Goal: Information Seeking & Learning: Compare options

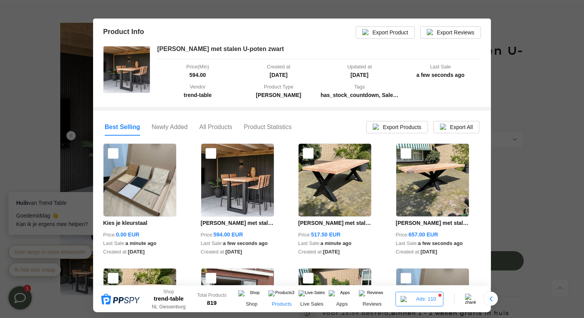
scroll to position [62, 0]
click at [529, 108] on div at bounding box center [292, 159] width 584 height 318
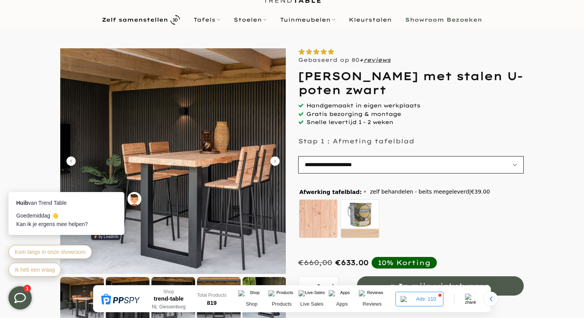
scroll to position [38, 0]
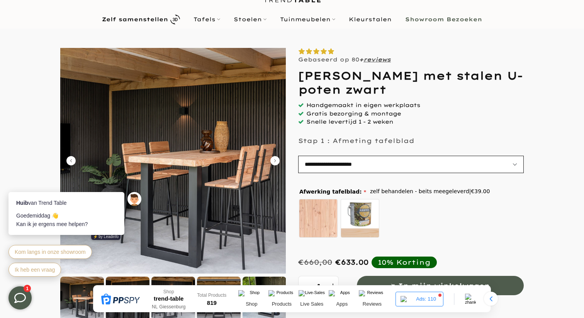
click at [339, 157] on select "**********" at bounding box center [411, 164] width 226 height 17
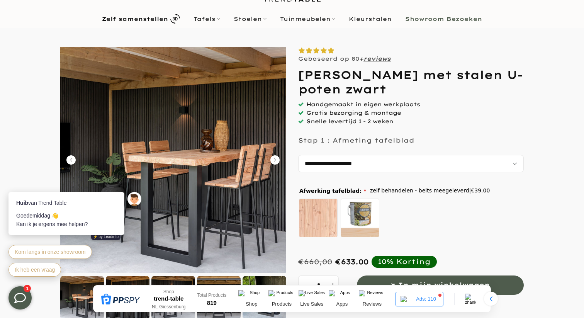
scroll to position [37, 0]
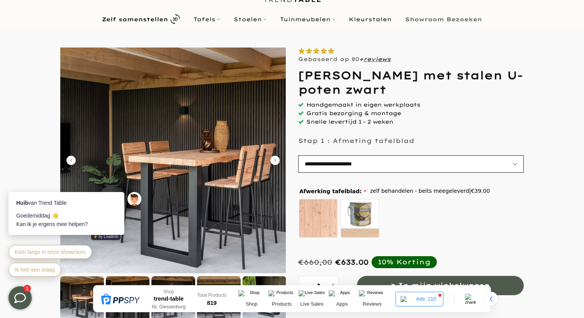
click at [330, 160] on select "**********" at bounding box center [411, 163] width 226 height 17
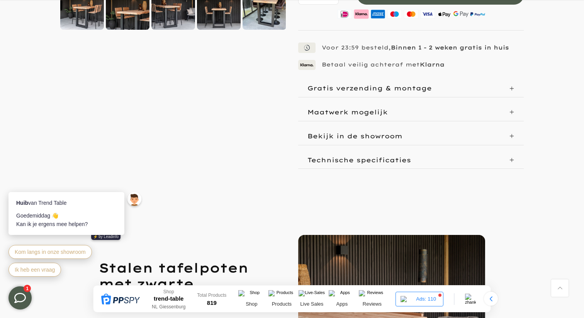
scroll to position [257, 0]
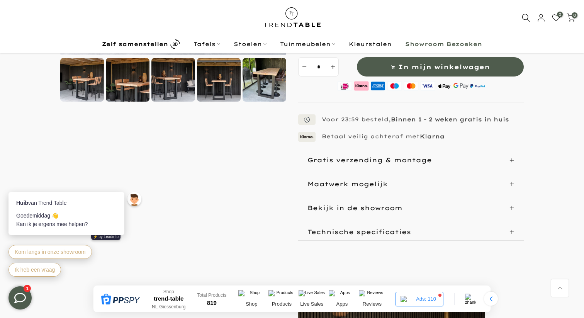
click at [376, 228] on p "Technische specificaties" at bounding box center [360, 232] width 104 height 8
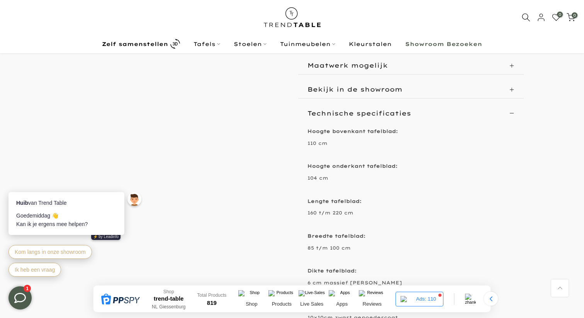
scroll to position [374, 0]
click at [274, 296] on div "Products" at bounding box center [282, 298] width 30 height 17
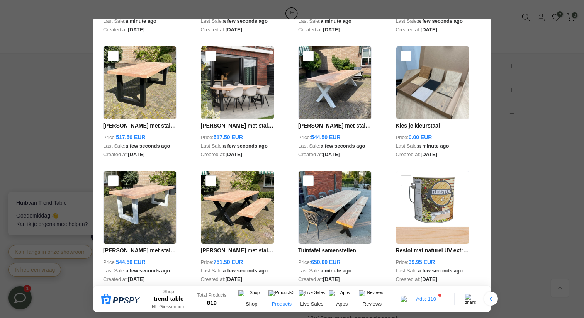
scroll to position [242, 0]
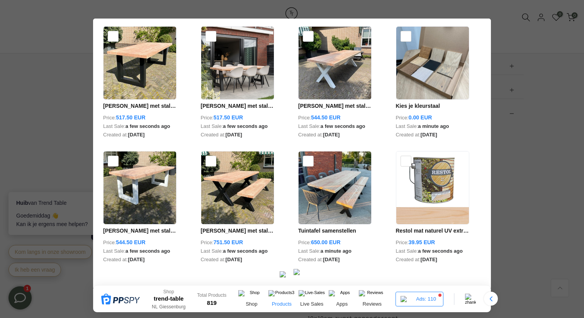
click at [301, 277] on img at bounding box center [299, 274] width 11 height 11
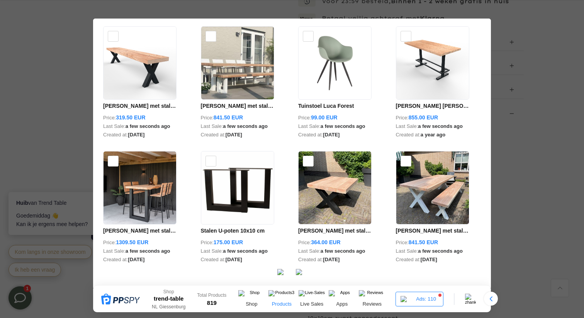
click at [141, 238] on span "1309.50 EUR" at bounding box center [132, 242] width 32 height 8
click at [141, 229] on link "Douglas barset met stalen U-poten zwart - 5 delig" at bounding box center [139, 231] width 73 height 8
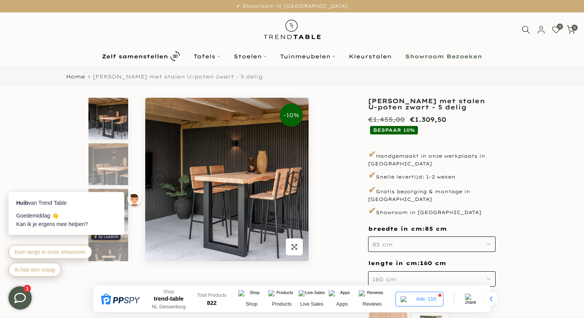
click at [410, 104] on h1 "[PERSON_NAME] met stalen U-poten zwart - 5 delig" at bounding box center [431, 104] width 127 height 12
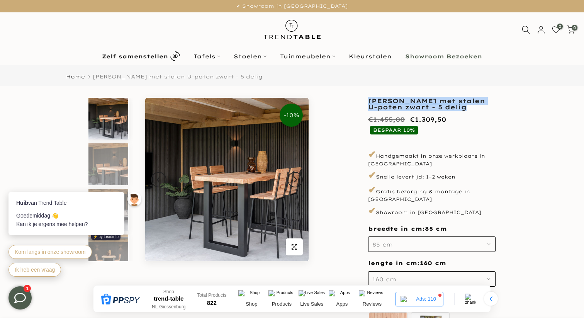
click at [410, 104] on h1 "[PERSON_NAME] met stalen U-poten zwart - 5 delig" at bounding box center [431, 104] width 127 height 12
copy div "[PERSON_NAME] met stalen U-poten zwart - 5 delig"
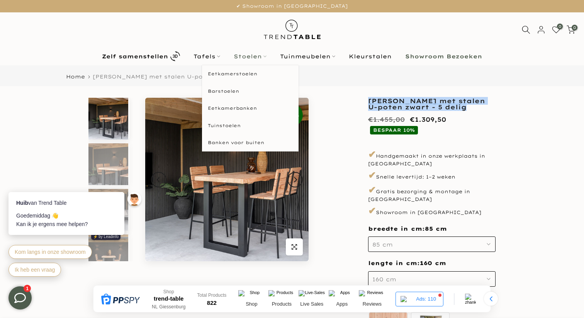
click at [251, 55] on link "Stoelen" at bounding box center [250, 56] width 46 height 9
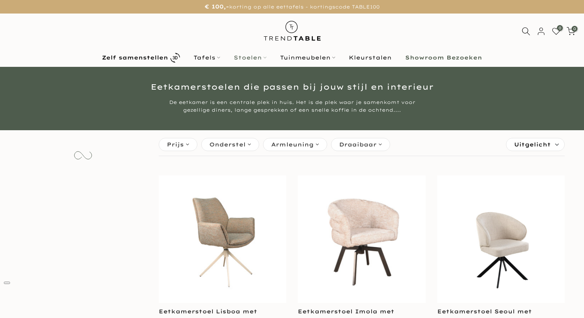
click at [248, 60] on link "Stoelen" at bounding box center [250, 57] width 46 height 9
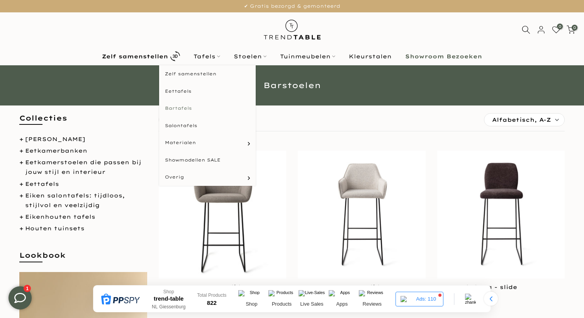
click at [183, 107] on link "Bartafels" at bounding box center [207, 108] width 97 height 17
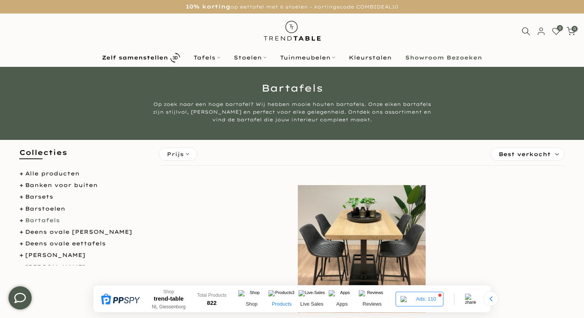
click at [284, 299] on div "Products" at bounding box center [282, 298] width 30 height 17
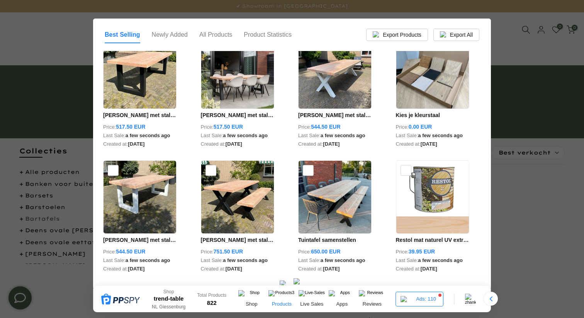
scroll to position [150, 0]
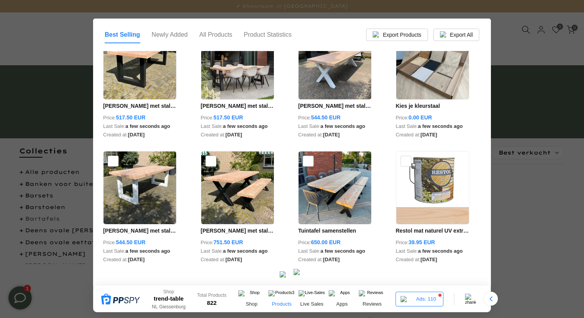
click at [298, 279] on img at bounding box center [299, 274] width 11 height 11
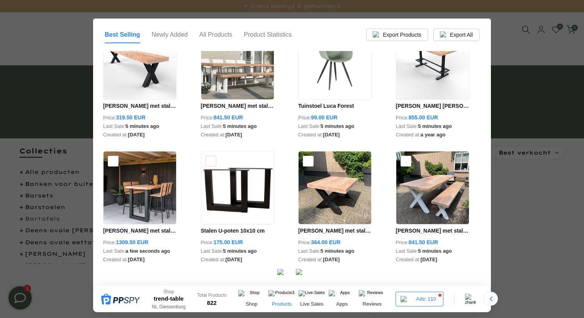
click at [302, 275] on img at bounding box center [301, 274] width 11 height 11
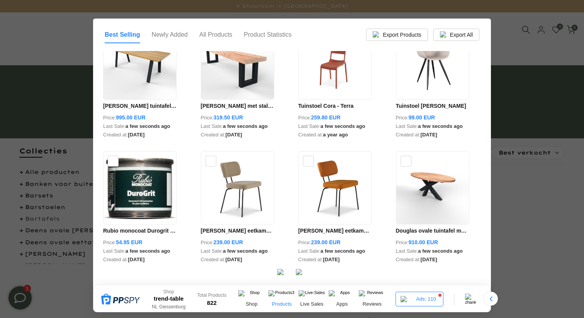
click at [301, 275] on img at bounding box center [301, 274] width 11 height 11
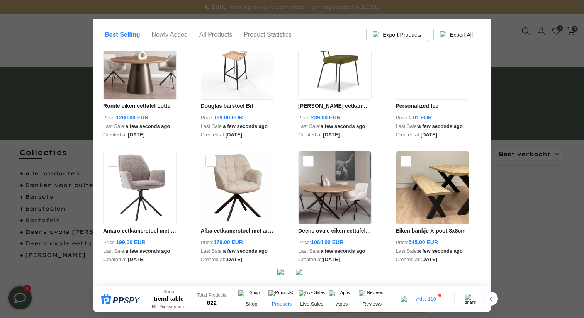
click at [301, 275] on img at bounding box center [301, 274] width 11 height 11
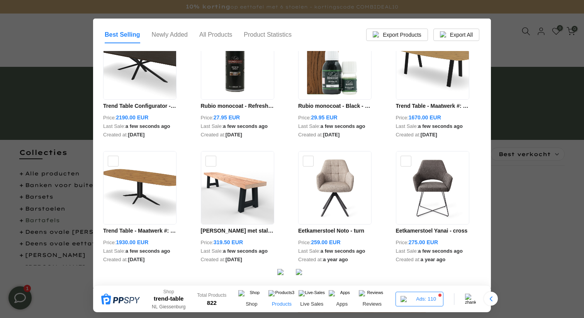
click at [304, 273] on img at bounding box center [301, 274] width 11 height 11
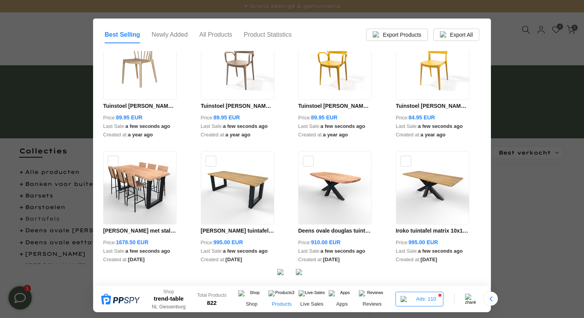
click at [300, 273] on img at bounding box center [301, 274] width 11 height 11
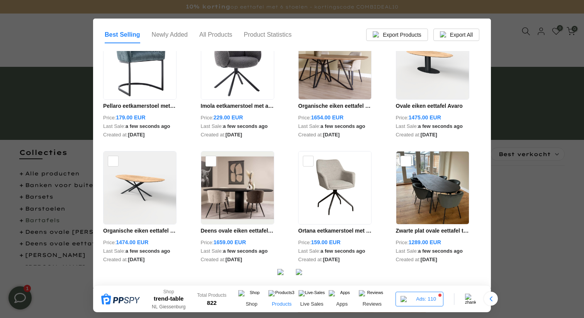
click at [297, 278] on img at bounding box center [301, 274] width 11 height 11
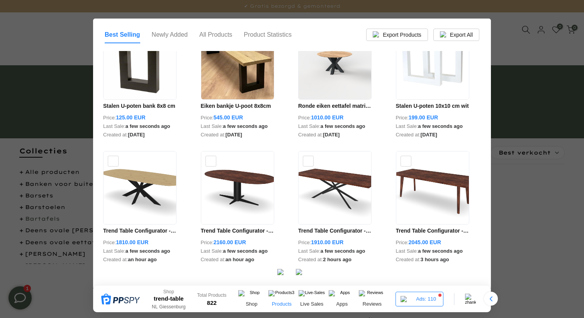
click at [303, 276] on img at bounding box center [301, 274] width 11 height 11
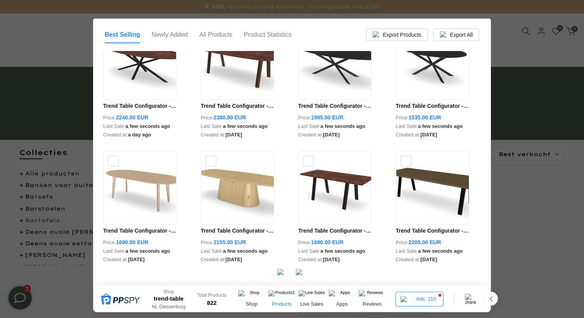
click at [303, 277] on img at bounding box center [301, 274] width 11 height 11
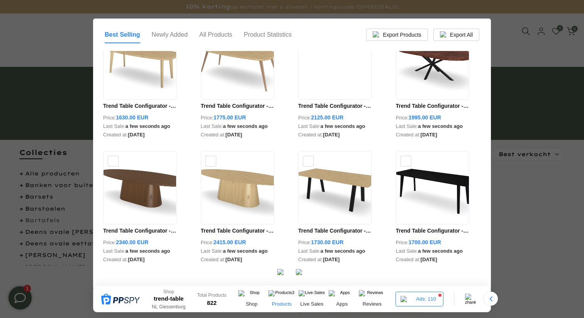
click at [297, 274] on img at bounding box center [301, 274] width 11 height 11
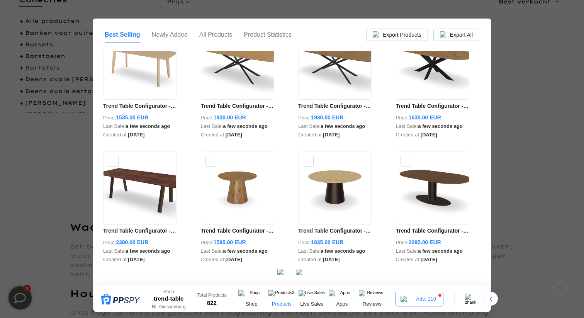
scroll to position [152, 0]
click at [301, 276] on img at bounding box center [301, 274] width 11 height 11
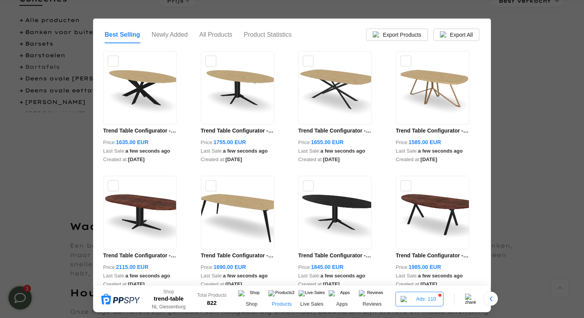
scroll to position [150, 0]
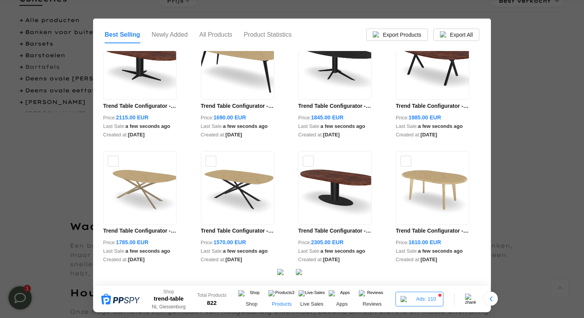
click at [299, 272] on img at bounding box center [301, 274] width 11 height 11
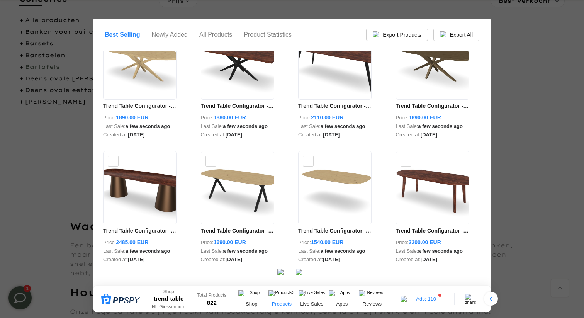
scroll to position [0, 0]
click at [298, 272] on img at bounding box center [301, 274] width 11 height 11
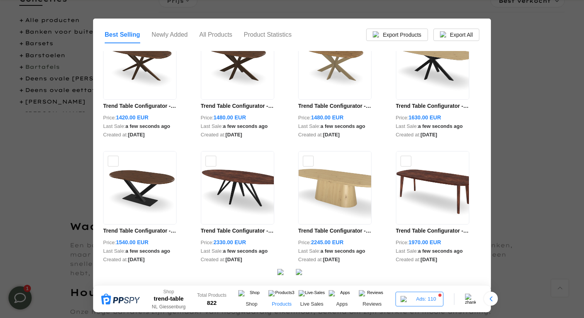
click at [298, 275] on img at bounding box center [301, 274] width 11 height 11
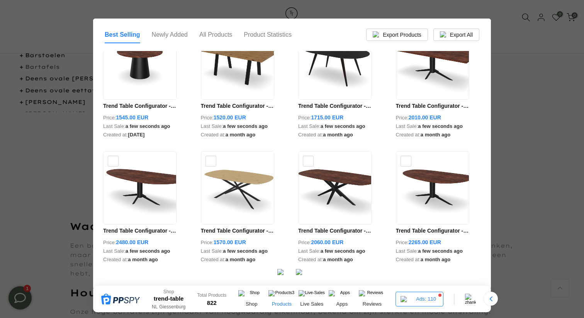
click at [300, 276] on img at bounding box center [301, 274] width 11 height 11
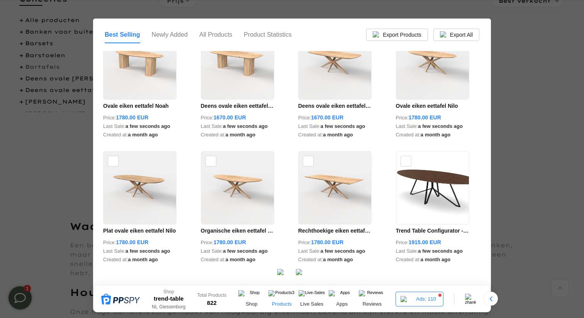
click at [304, 278] on img at bounding box center [301, 274] width 11 height 11
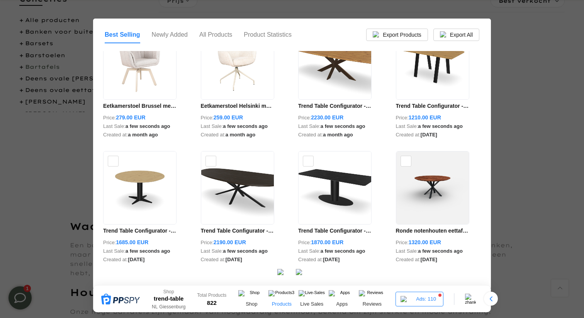
click at [304, 278] on img at bounding box center [301, 274] width 11 height 11
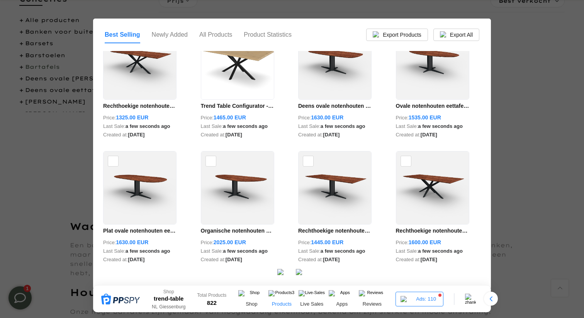
click at [304, 278] on img at bounding box center [301, 274] width 11 height 11
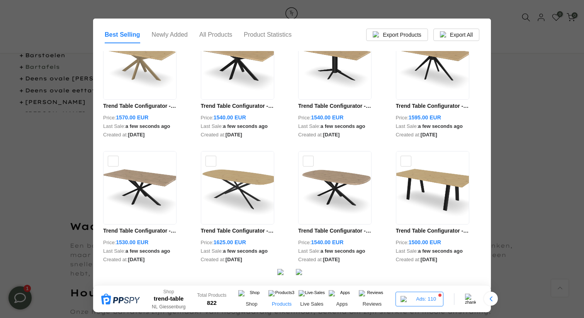
click at [304, 278] on img at bounding box center [301, 274] width 11 height 11
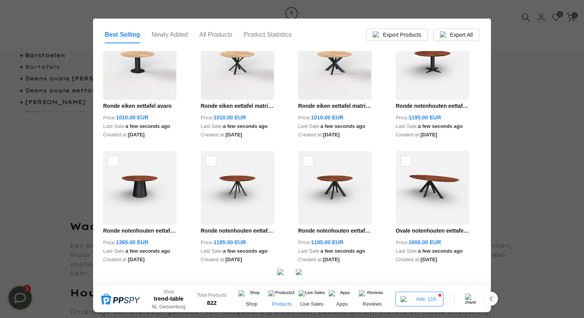
click at [304, 278] on img at bounding box center [301, 274] width 11 height 11
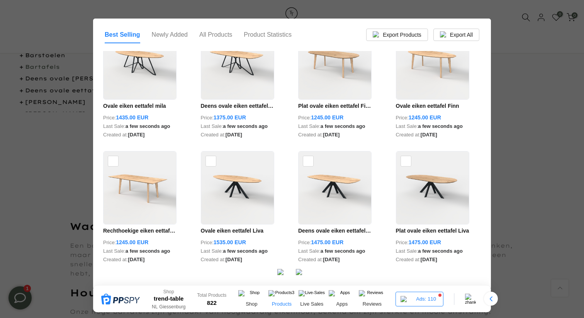
click at [304, 278] on img at bounding box center [301, 274] width 11 height 11
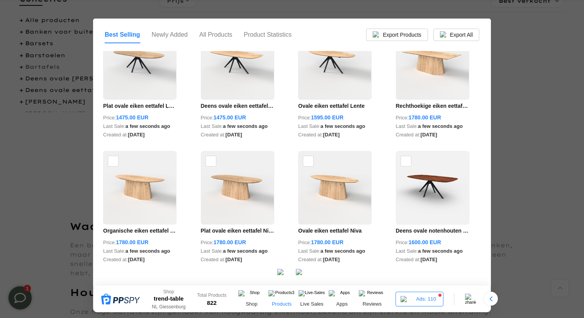
click at [304, 278] on img at bounding box center [301, 274] width 11 height 11
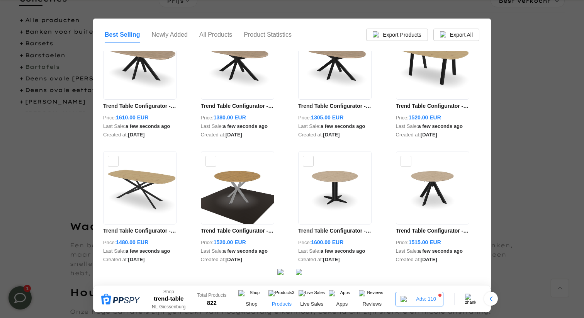
click at [299, 273] on img at bounding box center [301, 274] width 11 height 11
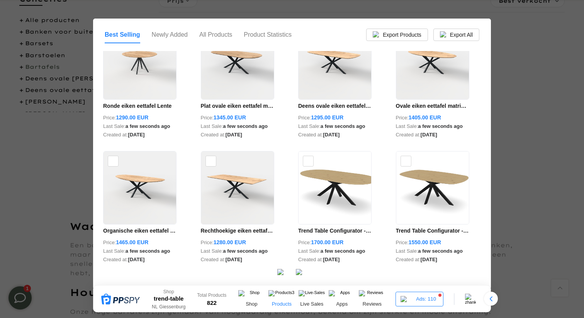
click at [299, 274] on img at bounding box center [301, 274] width 11 height 11
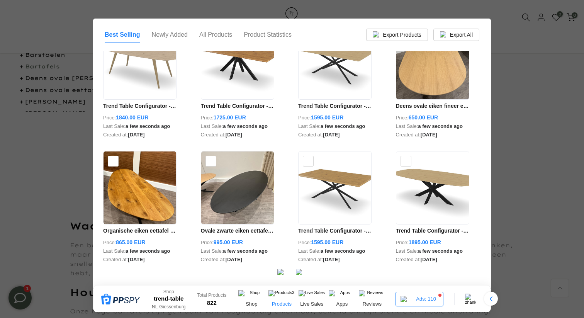
click at [299, 274] on img at bounding box center [301, 274] width 11 height 11
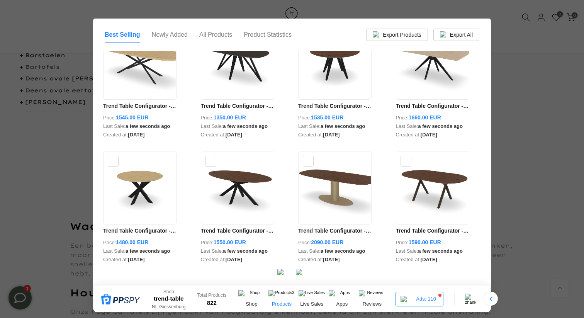
click at [299, 274] on img at bounding box center [301, 274] width 11 height 11
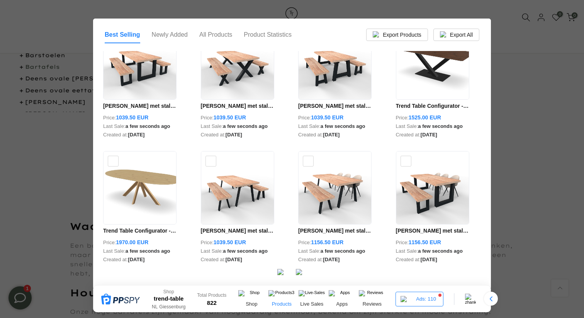
click at [300, 274] on img at bounding box center [301, 274] width 11 height 11
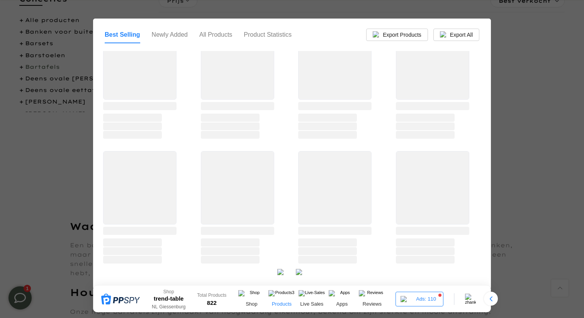
scroll to position [153, 0]
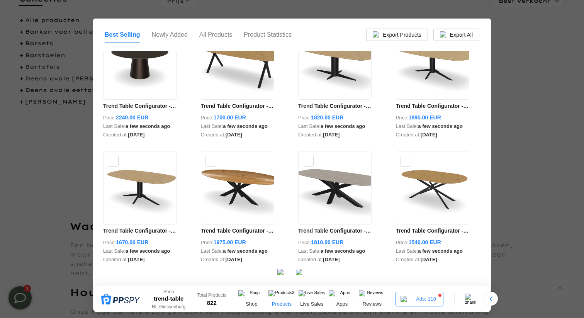
click at [300, 274] on img at bounding box center [301, 274] width 11 height 11
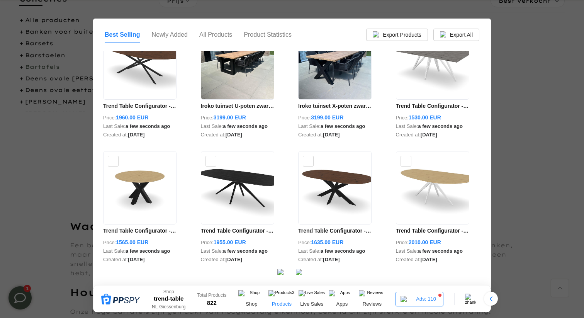
click at [301, 268] on div at bounding box center [292, 274] width 378 height 22
click at [302, 288] on div "Shop trend-table NL Giessenburg Total Products 822 Shop Products Live Sales App…" at bounding box center [292, 298] width 398 height 27
click at [302, 284] on div at bounding box center [292, 274] width 378 height 22
click at [302, 278] on img at bounding box center [301, 274] width 11 height 11
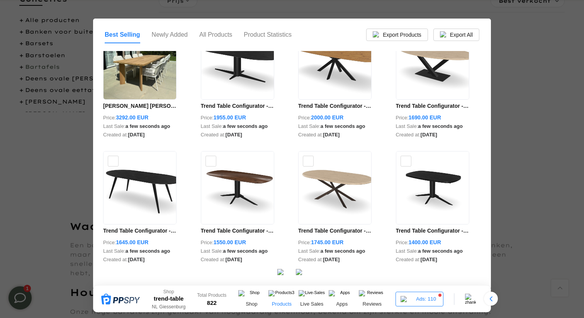
click at [523, 63] on div at bounding box center [292, 159] width 584 height 318
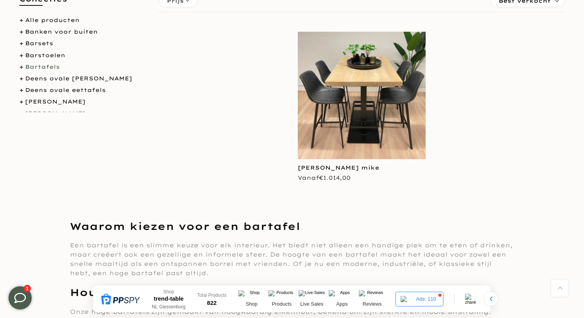
scroll to position [0, 0]
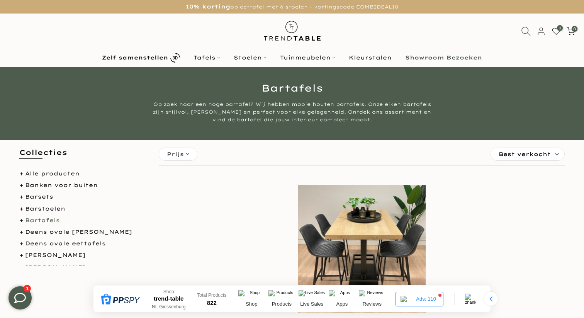
click at [525, 34] on icon at bounding box center [526, 31] width 10 height 10
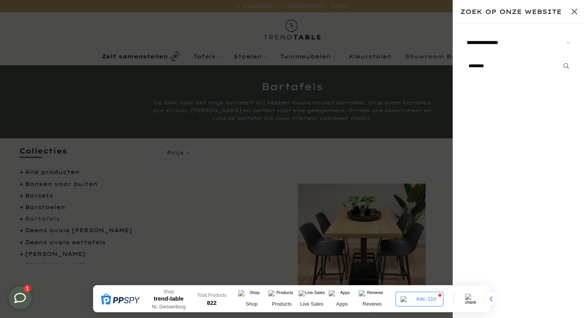
type input "********"
click at [557, 58] on button "submit" at bounding box center [566, 65] width 19 height 15
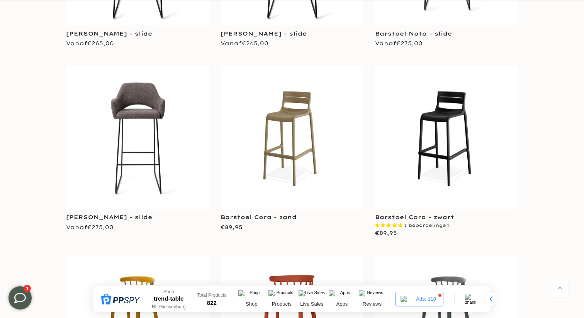
scroll to position [700, 0]
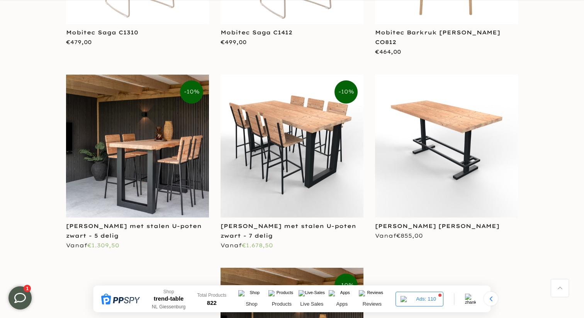
scroll to position [1628, 0]
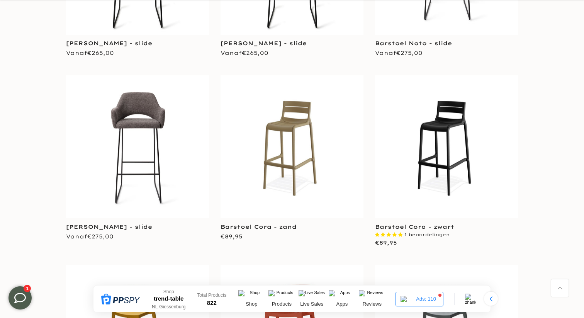
scroll to position [683, 0]
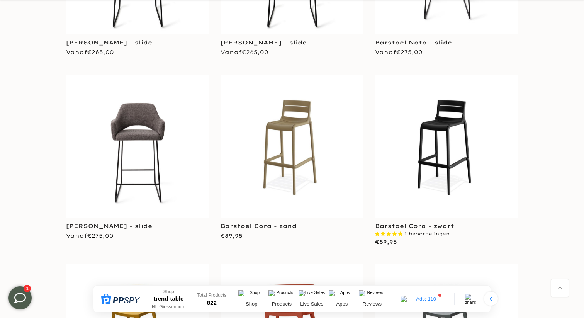
click at [145, 149] on img at bounding box center [137, 146] width 143 height 143
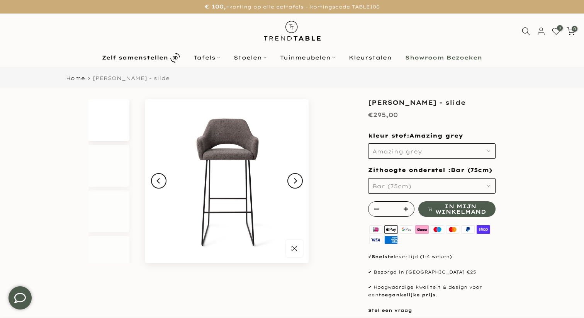
click at [401, 149] on span "Amazing grey" at bounding box center [397, 151] width 50 height 7
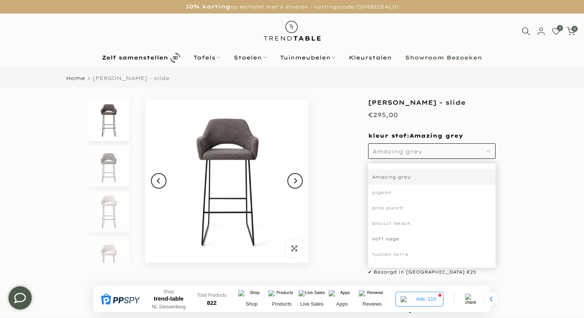
click at [411, 240] on div "soft sage" at bounding box center [431, 238] width 127 height 15
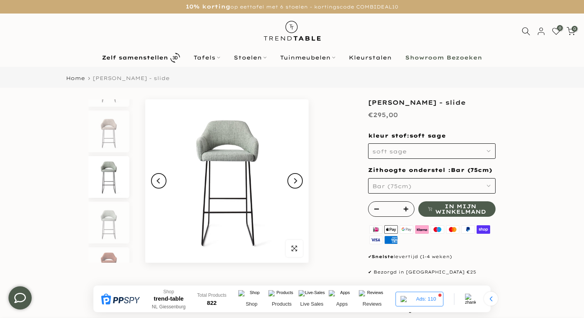
scroll to position [326, 0]
click at [404, 138] on span "kleur stof: soft sage" at bounding box center [407, 135] width 78 height 7
click at [403, 157] on button "soft sage" at bounding box center [431, 150] width 127 height 15
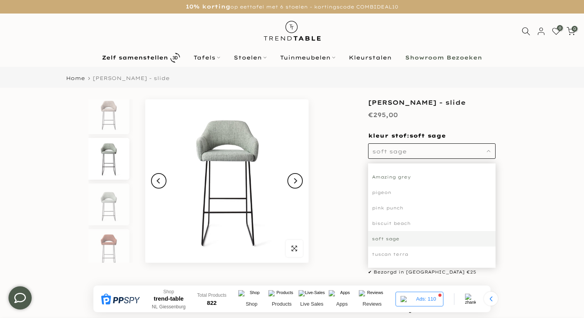
click at [399, 172] on div "Amazing grey" at bounding box center [431, 176] width 127 height 15
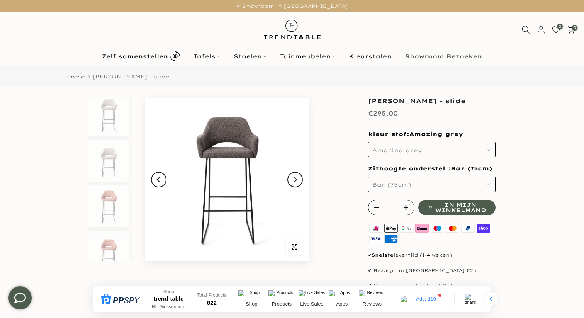
scroll to position [11, 0]
click at [400, 139] on div "kleur stof: Amazing grey Amazing grey Amazing grey Amazing grey pigeon pink pun…" at bounding box center [431, 144] width 127 height 27
click at [400, 150] on span "Amazing grey" at bounding box center [397, 150] width 50 height 7
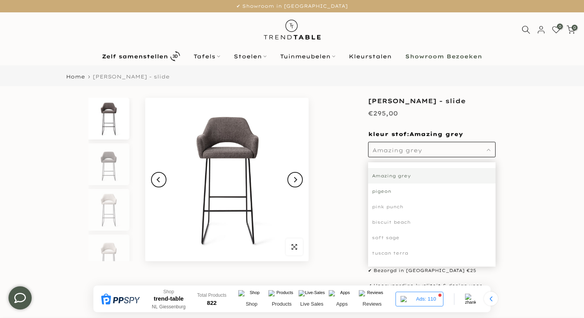
click at [400, 183] on div "pigeon" at bounding box center [431, 190] width 127 height 15
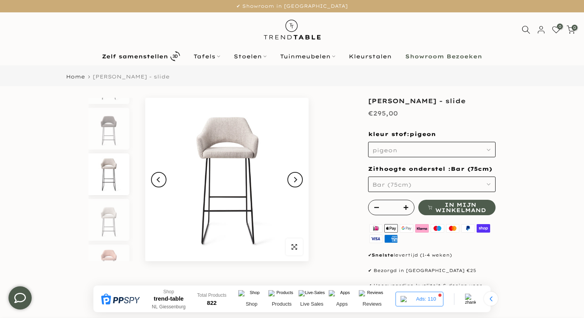
scroll to position [53, 0]
click at [393, 137] on span "kleur stof: pigeon" at bounding box center [402, 134] width 68 height 7
click at [393, 148] on span "pigeon" at bounding box center [384, 150] width 25 height 7
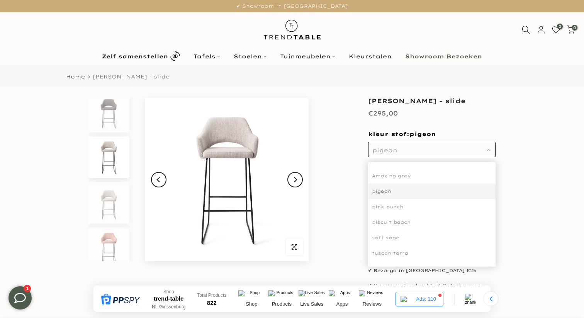
click at [393, 197] on div "pigeon" at bounding box center [431, 190] width 127 height 15
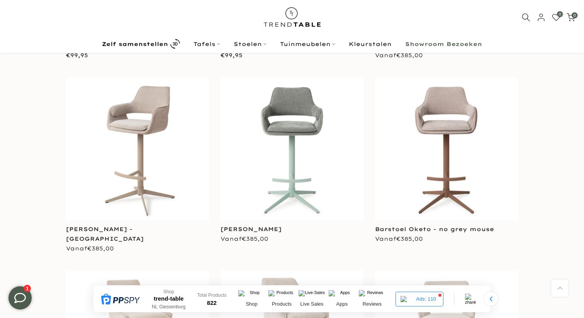
scroll to position [1233, 0]
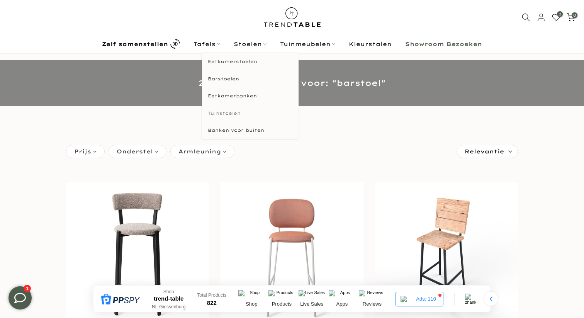
scroll to position [23, 0]
click at [223, 61] on link "Eetkamerstoelen" at bounding box center [250, 61] width 97 height 17
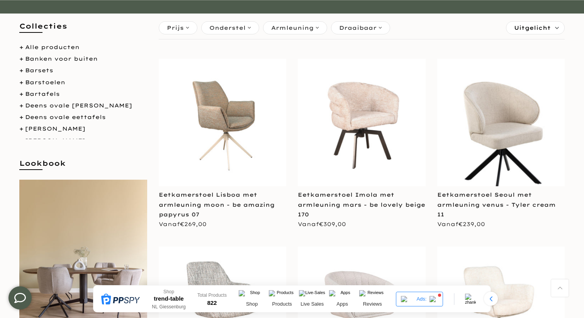
scroll to position [118, 0]
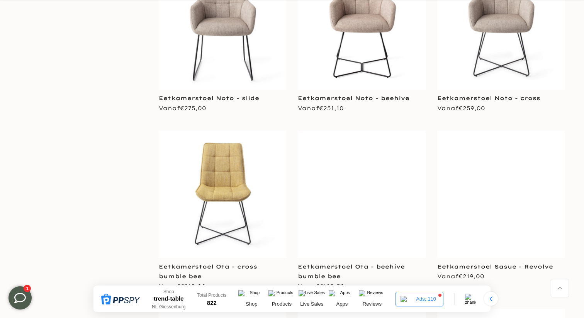
scroll to position [3064, 0]
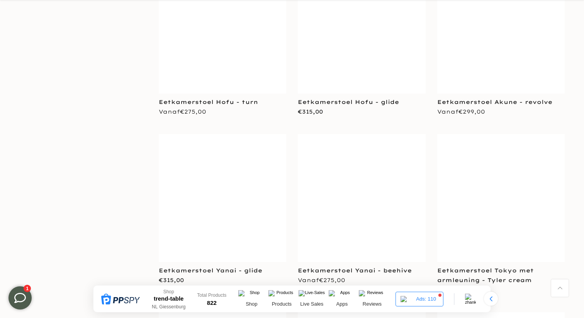
scroll to position [5238, 0]
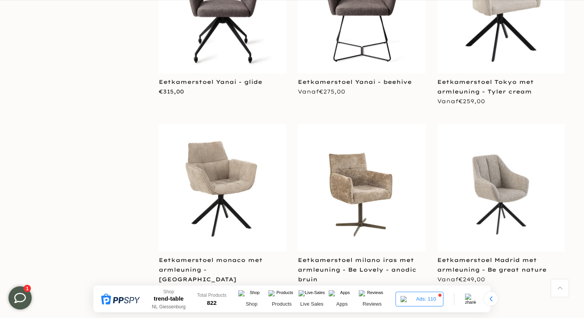
scroll to position [5428, 0]
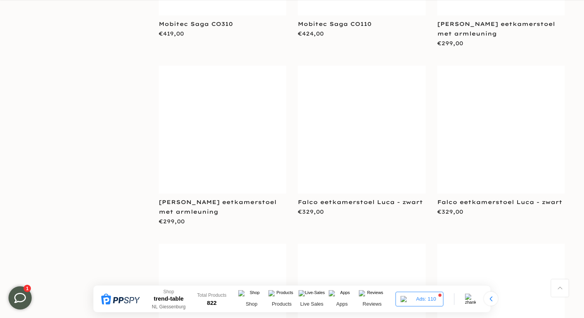
scroll to position [6584, 0]
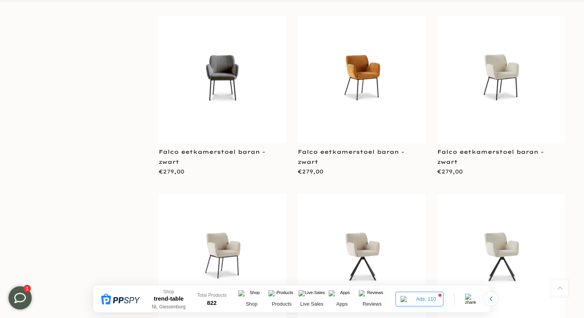
scroll to position [7136, 0]
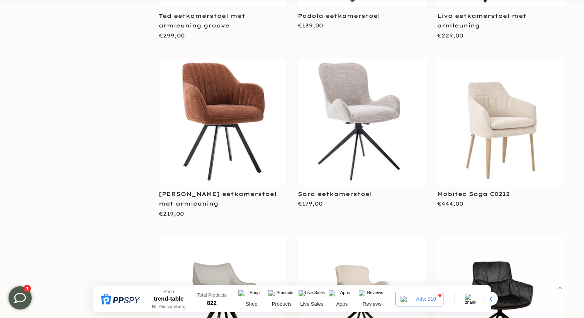
scroll to position [9157, 0]
